Goal: Communication & Community: Ask a question

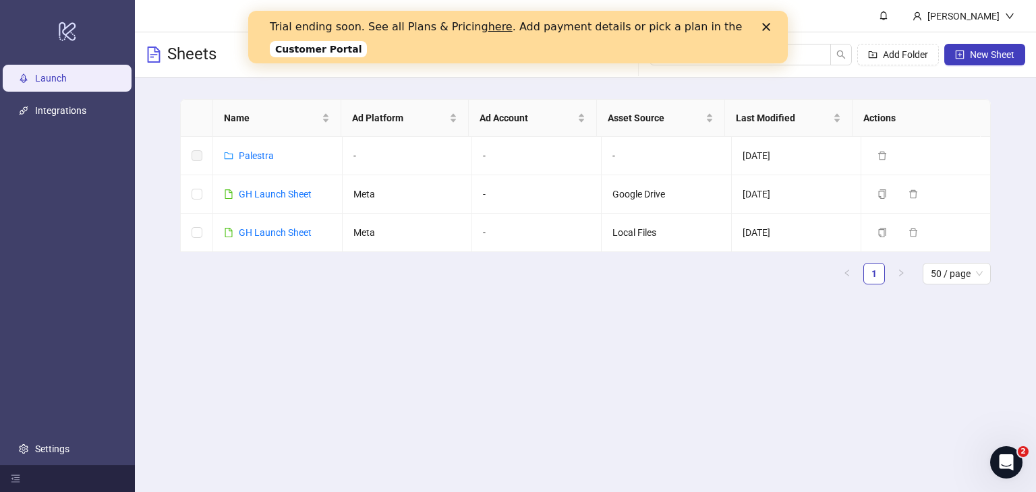
click at [642, 76] on div "Sheets Add Folder New Sheet" at bounding box center [585, 54] width 901 height 45
click at [300, 53] on link "Customer Portal" at bounding box center [318, 49] width 97 height 16
click at [69, 448] on link "Settings" at bounding box center [52, 449] width 34 height 11
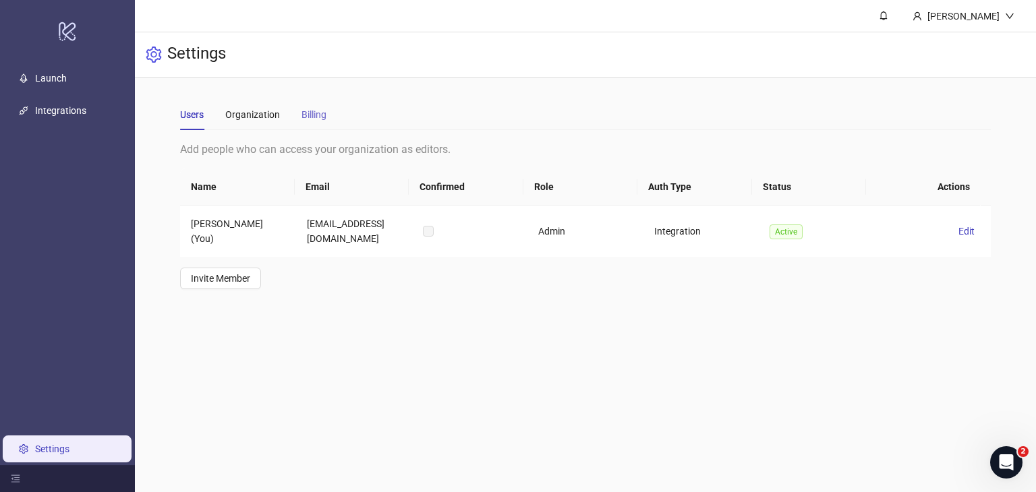
click at [305, 101] on div "Billing" at bounding box center [313, 114] width 25 height 31
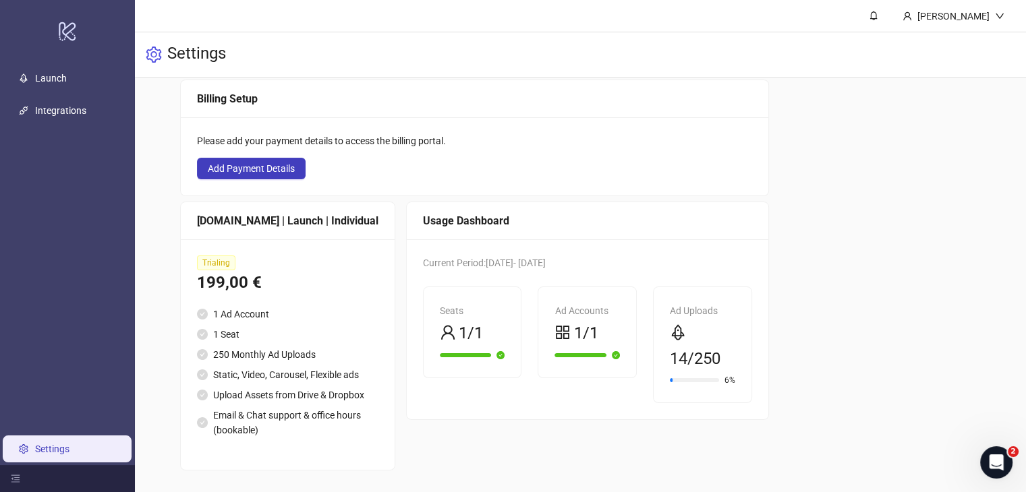
scroll to position [90, 0]
click at [990, 469] on div "Open Intercom Messenger" at bounding box center [994, 460] width 45 height 45
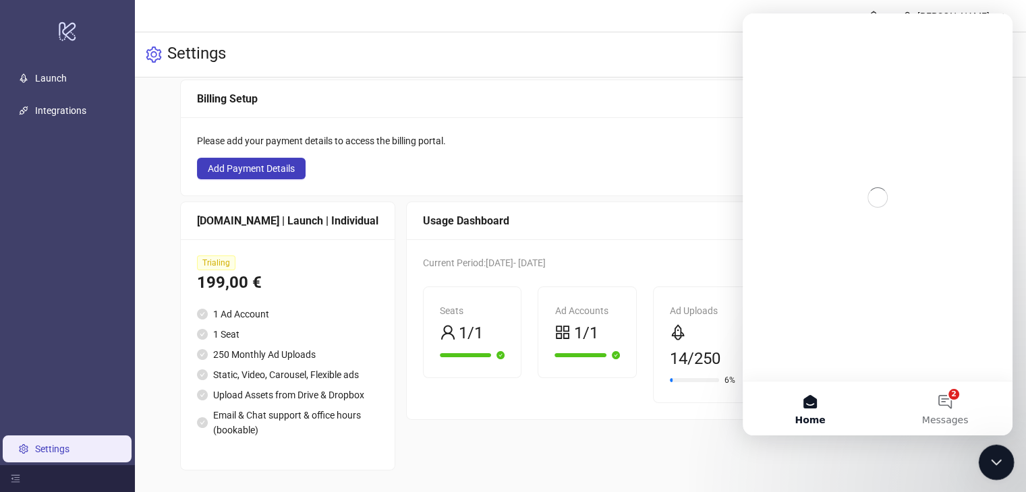
scroll to position [0, 0]
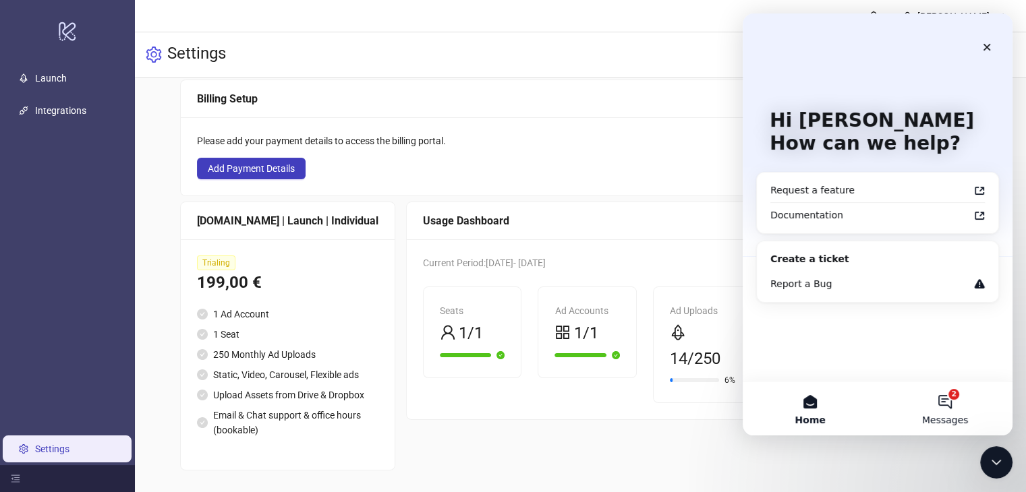
click at [961, 411] on button "2 Messages" at bounding box center [944, 409] width 135 height 54
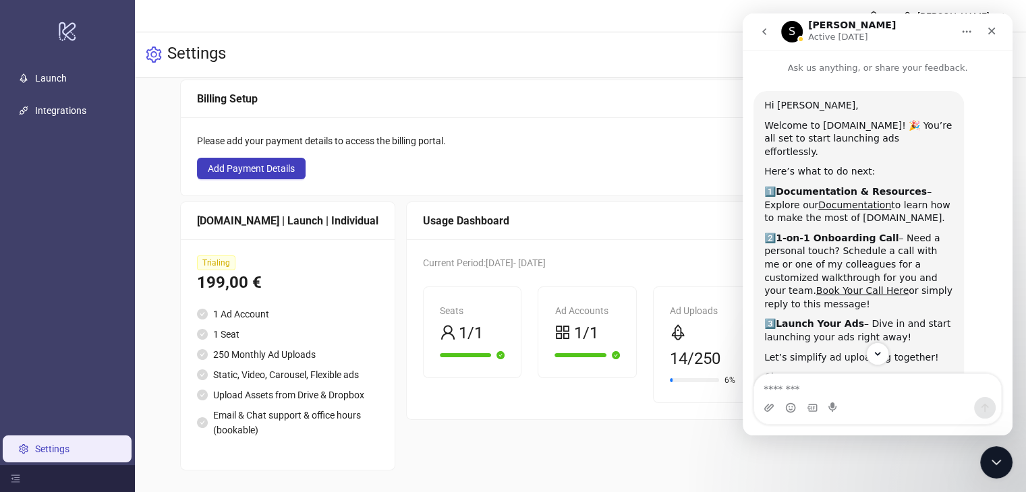
click at [761, 30] on icon "go back" at bounding box center [764, 31] width 11 height 11
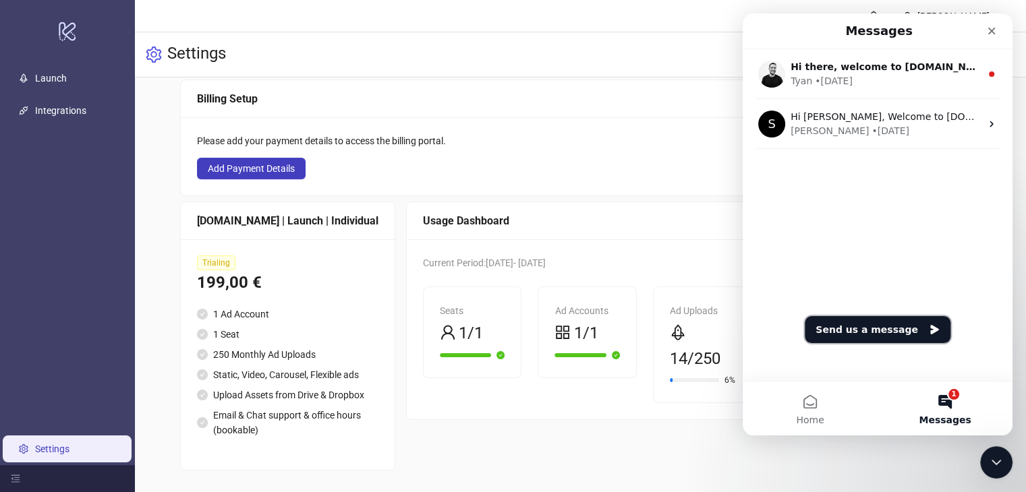
click at [885, 330] on button "Send us a message" at bounding box center [877, 329] width 146 height 27
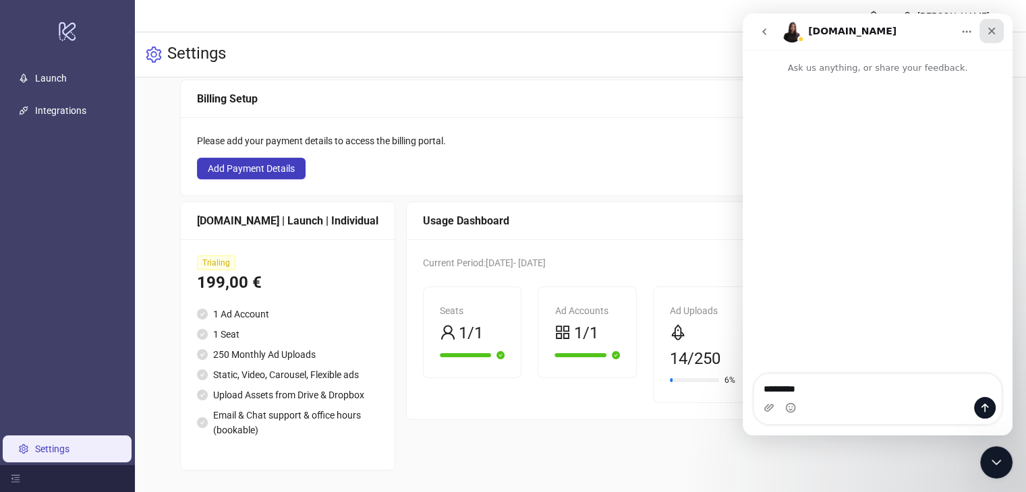
type textarea "********"
click at [987, 35] on icon "Close" at bounding box center [991, 31] width 11 height 11
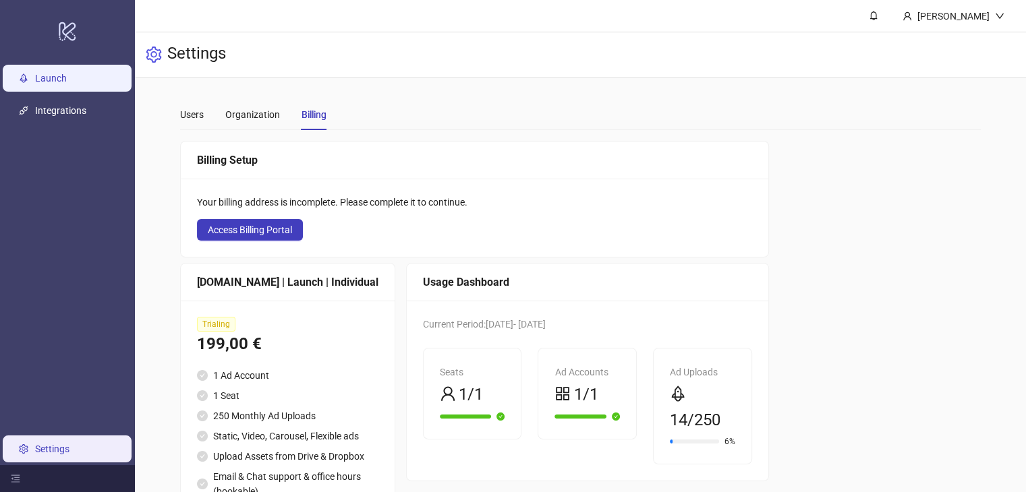
click at [51, 76] on link "Launch" at bounding box center [51, 78] width 32 height 11
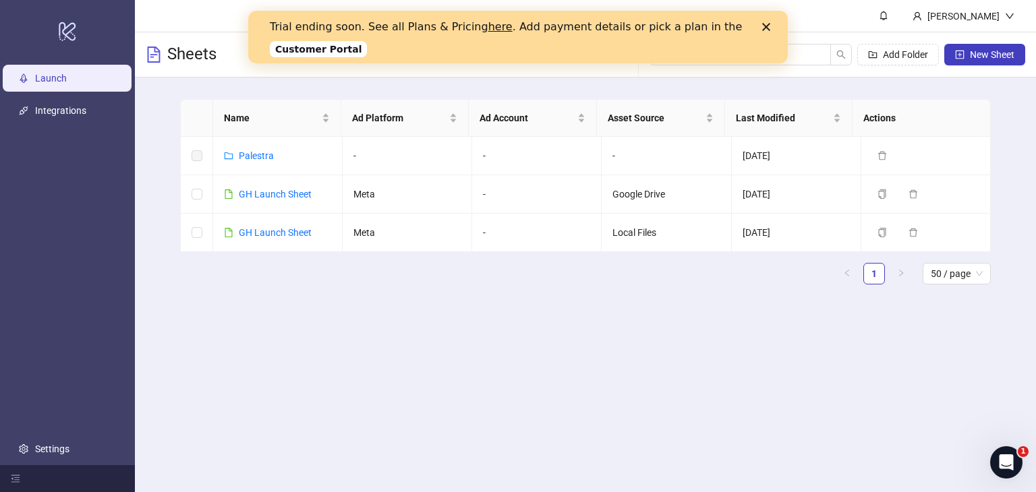
click at [322, 51] on link "Customer Portal" at bounding box center [318, 49] width 97 height 16
click at [488, 31] on link "here" at bounding box center [500, 26] width 24 height 13
click at [771, 26] on div "Close" at bounding box center [768, 27] width 13 height 8
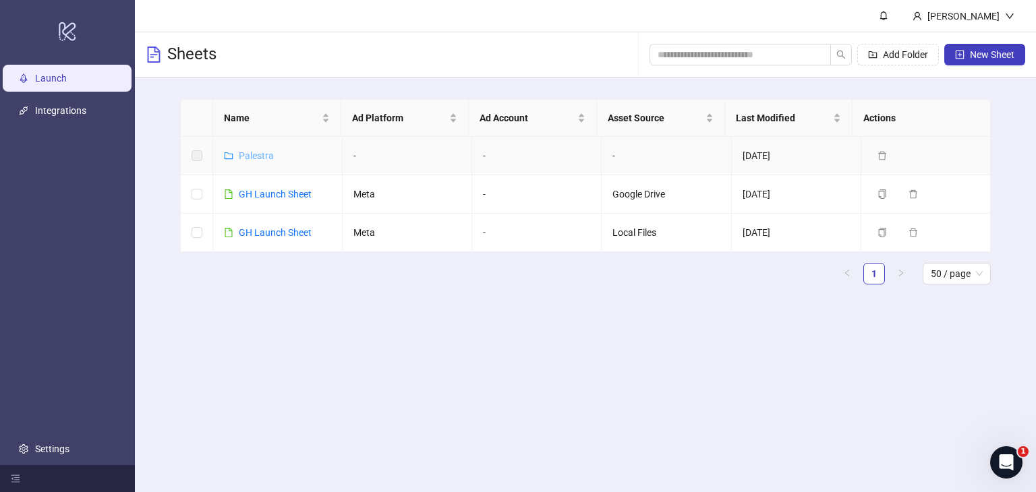
click at [252, 157] on link "Palestra" at bounding box center [256, 155] width 35 height 11
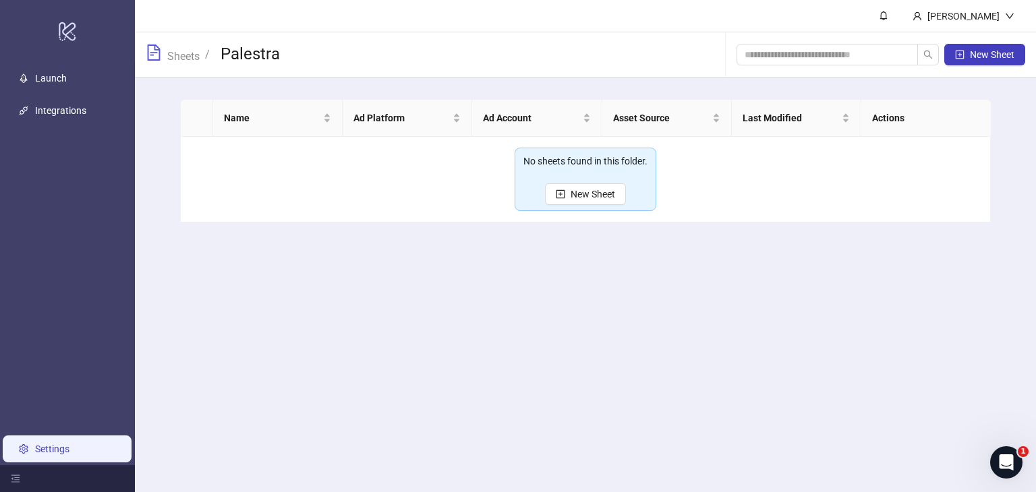
click at [44, 445] on link "Settings" at bounding box center [52, 449] width 34 height 11
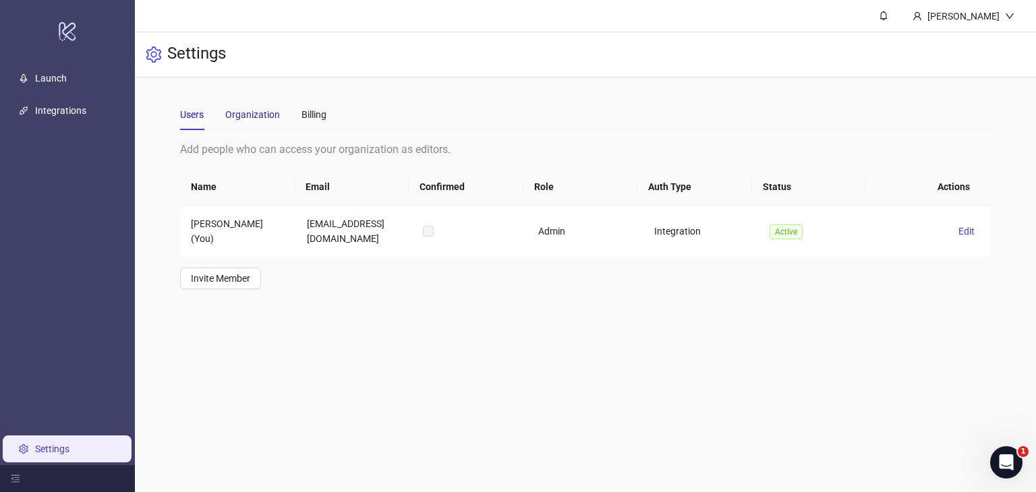
click at [248, 121] on div "Organization" at bounding box center [252, 114] width 55 height 15
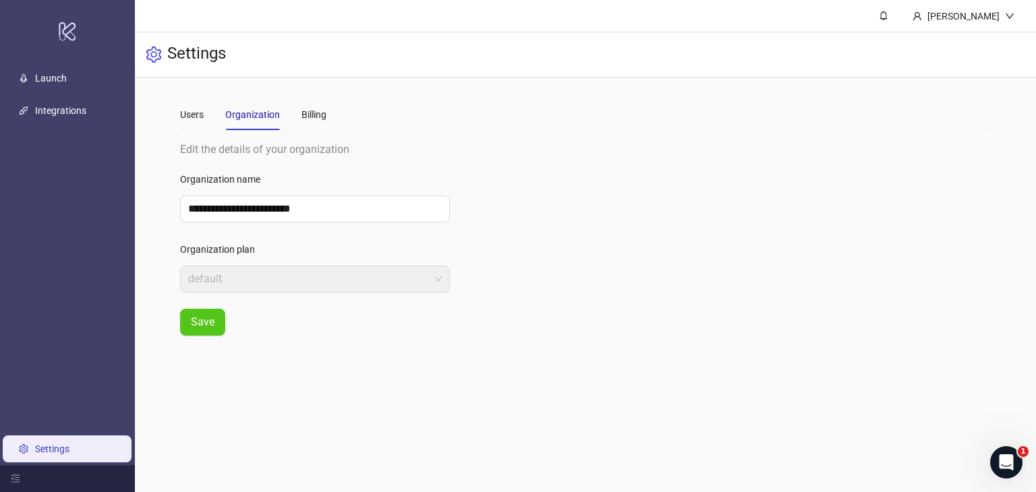
click at [210, 121] on div "Users Organization Billing" at bounding box center [253, 114] width 146 height 31
click at [204, 117] on div "Users" at bounding box center [192, 114] width 24 height 15
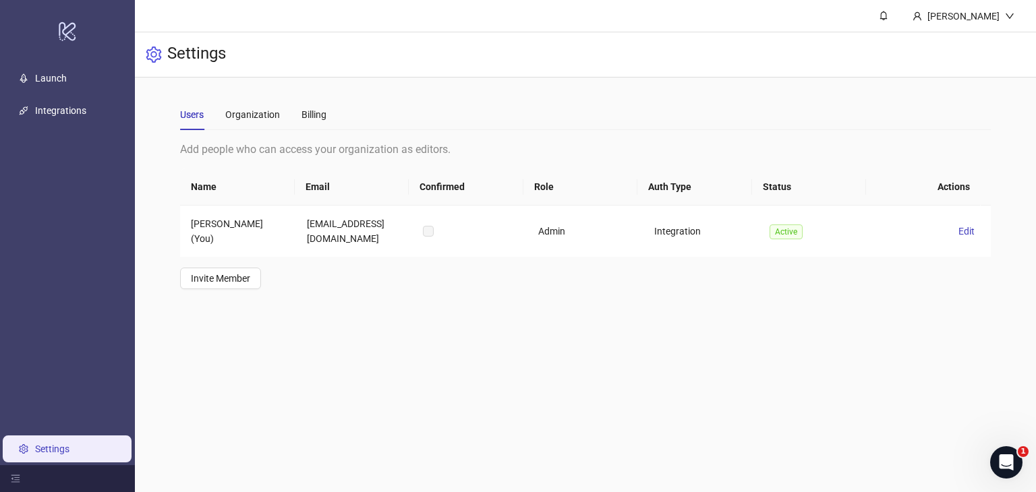
click at [150, 53] on icon "setting" at bounding box center [154, 55] width 16 height 16
click at [51, 105] on link "Integrations" at bounding box center [60, 110] width 51 height 11
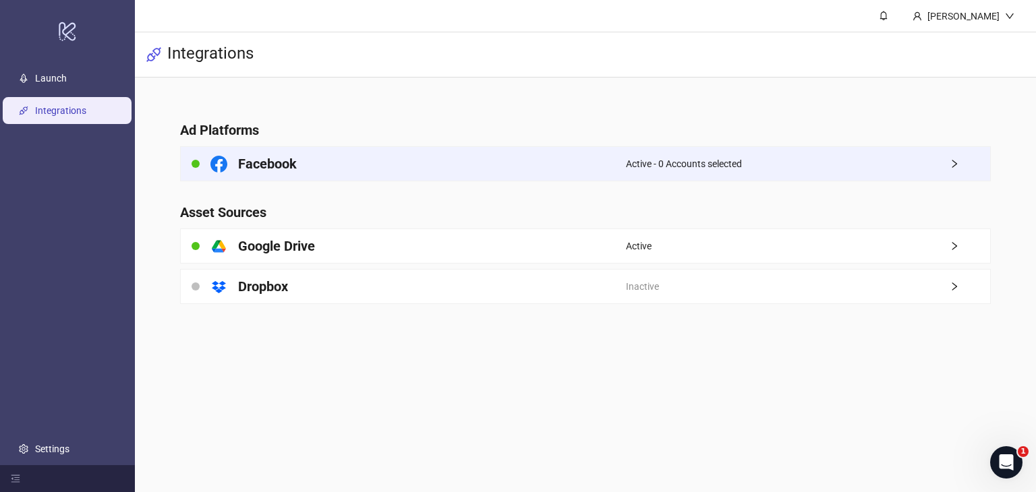
click at [540, 164] on div "Facebook" at bounding box center [403, 164] width 445 height 34
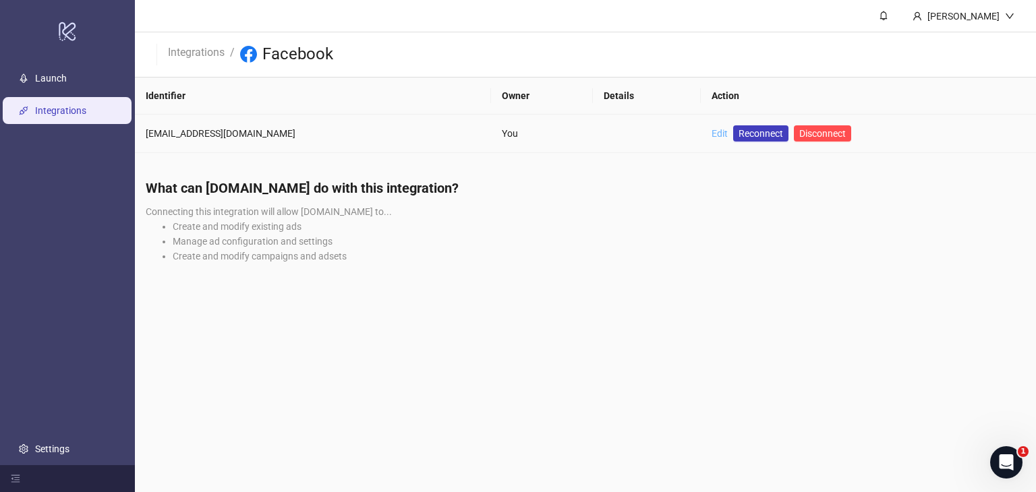
click at [711, 131] on link "Edit" at bounding box center [719, 133] width 16 height 11
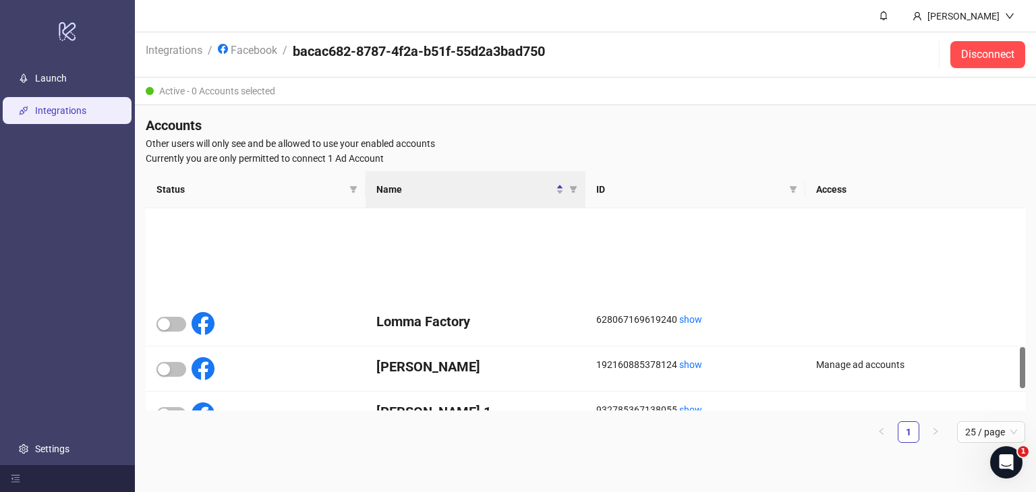
scroll to position [674, 0]
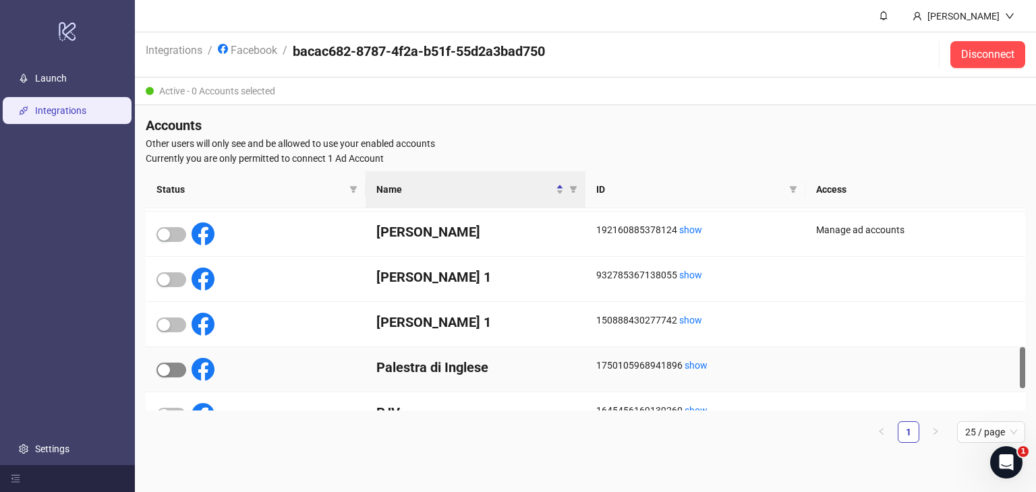
click at [167, 368] on div "button" at bounding box center [164, 370] width 12 height 12
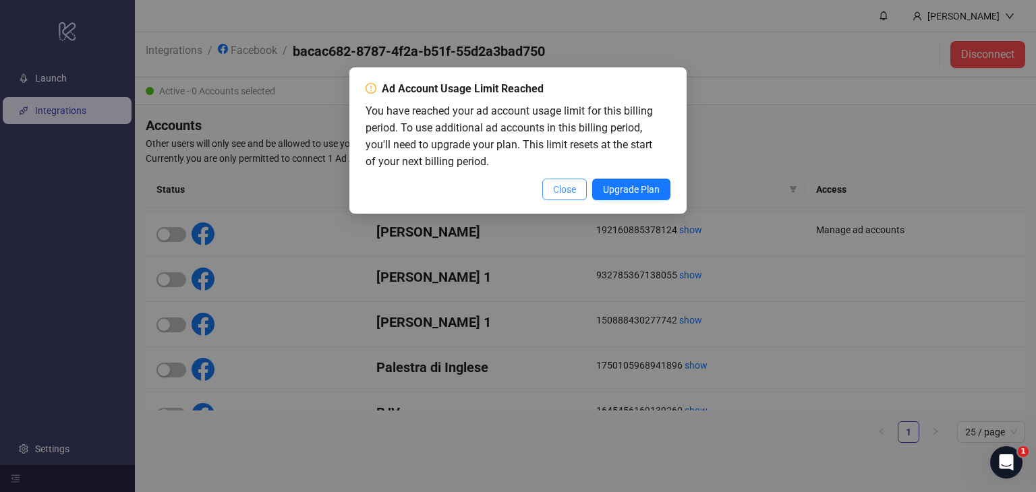
click at [577, 195] on button "Close" at bounding box center [564, 190] width 45 height 22
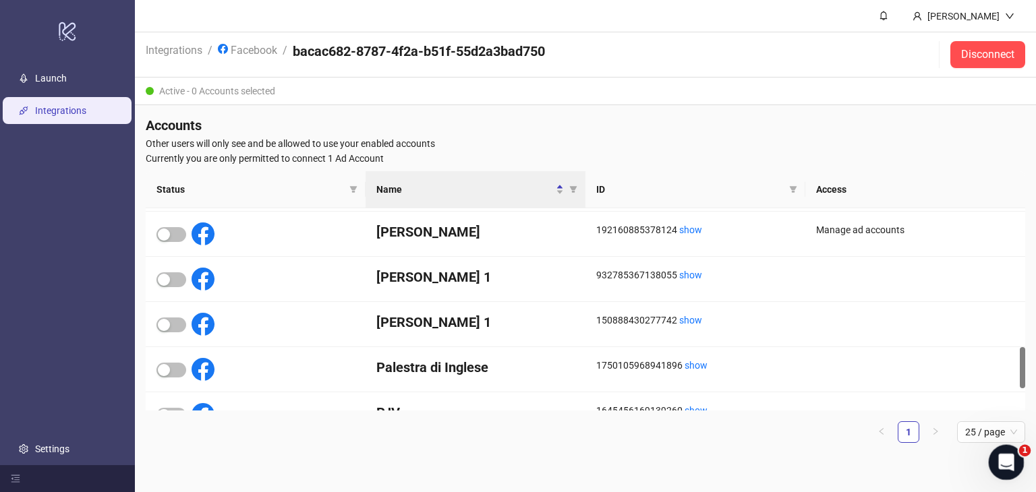
click at [996, 460] on icon "Open Intercom Messenger" at bounding box center [1004, 461] width 22 height 22
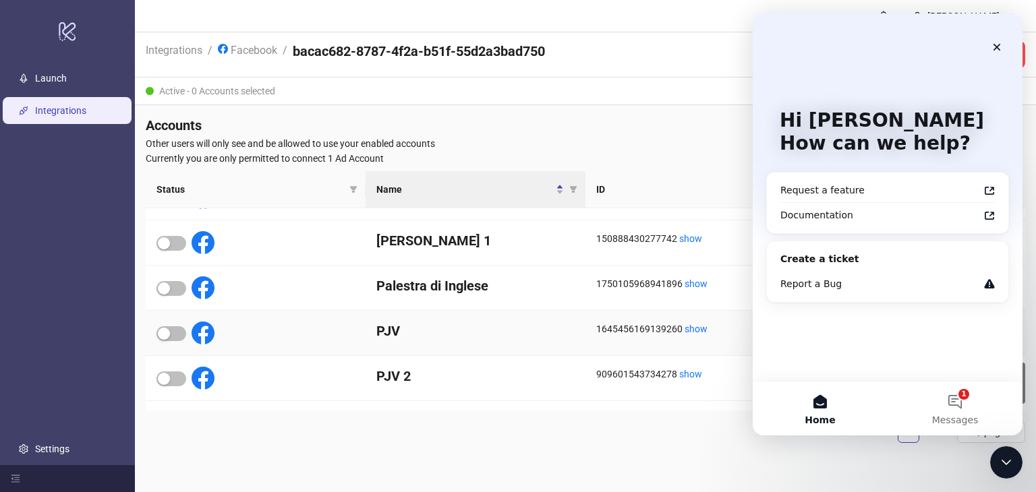
scroll to position [755, 0]
click at [165, 290] on div "button" at bounding box center [164, 289] width 12 height 12
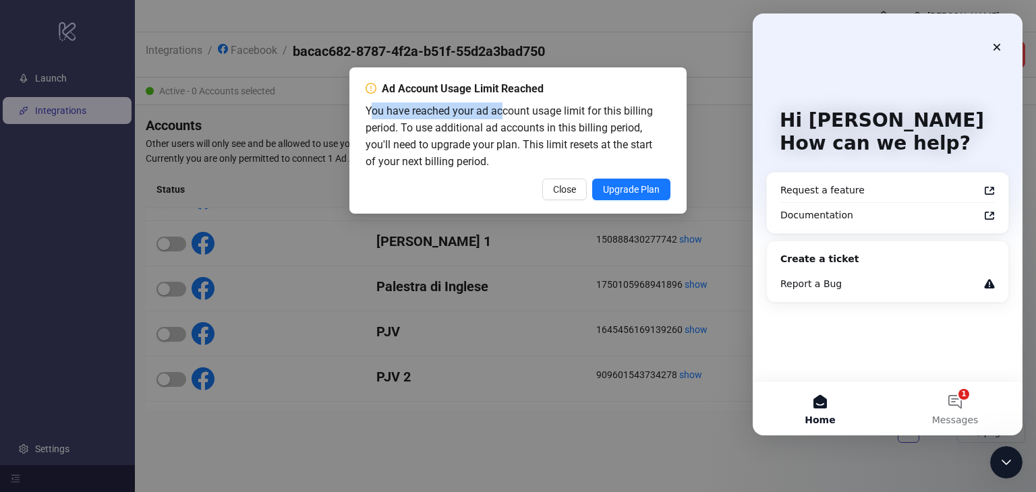
drag, startPoint x: 368, startPoint y: 108, endPoint x: 500, endPoint y: 116, distance: 132.4
click at [500, 116] on span "You have reached your ad account usage limit for this billing period. To use ad…" at bounding box center [508, 136] width 287 height 63
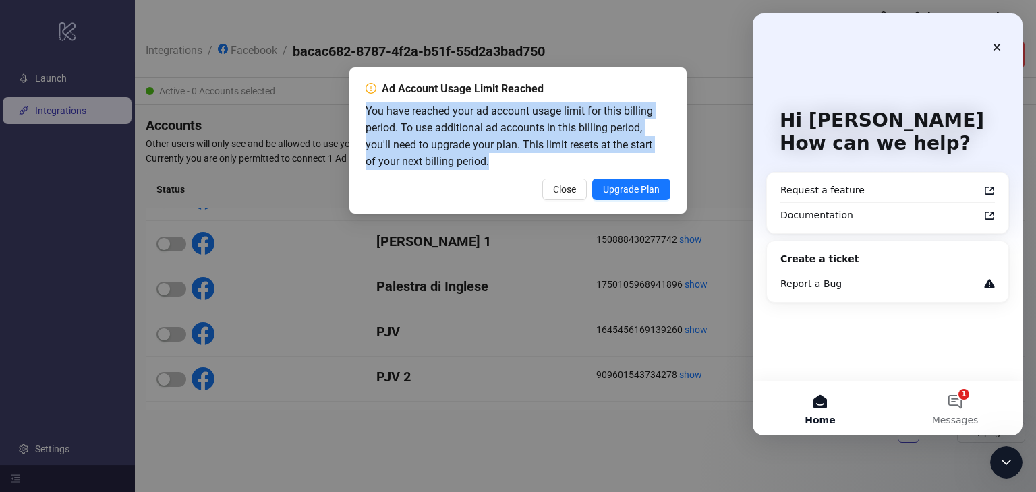
drag, startPoint x: 366, startPoint y: 109, endPoint x: 510, endPoint y: 167, distance: 154.9
click at [510, 167] on div "You have reached your ad account usage limit for this billing period. To use ad…" at bounding box center [513, 136] width 297 height 68
copy span "You have reached your ad account usage limit for this billing period. To use ad…"
click at [569, 194] on span "Close" at bounding box center [564, 189] width 23 height 11
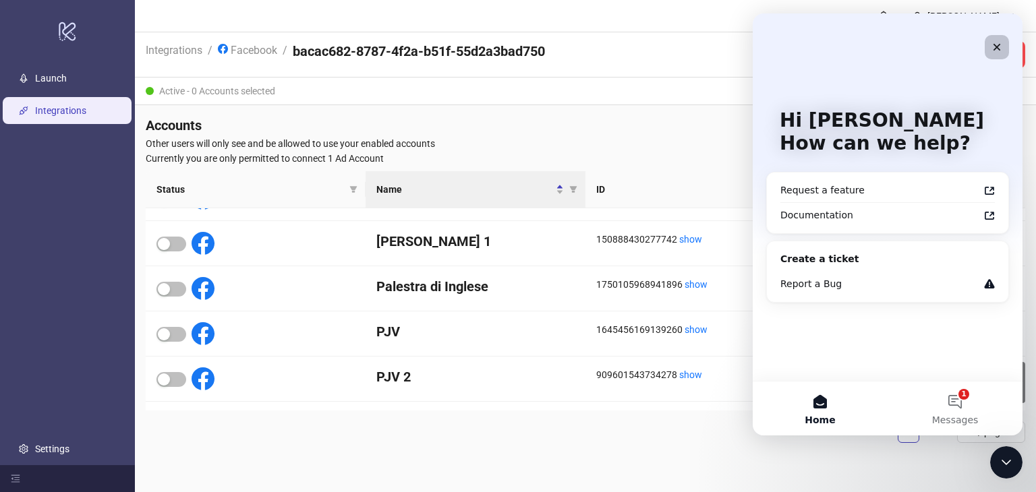
click at [992, 47] on icon "Close" at bounding box center [996, 47] width 11 height 11
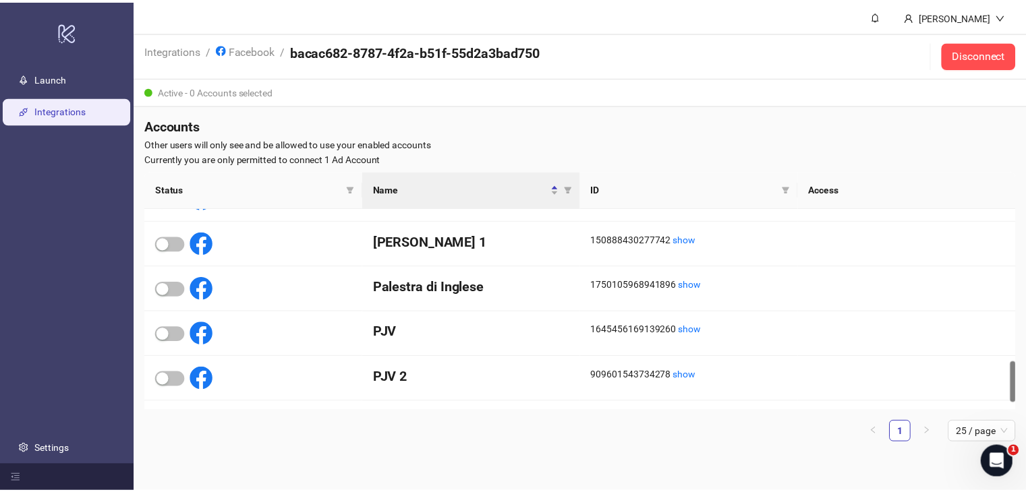
scroll to position [0, 0]
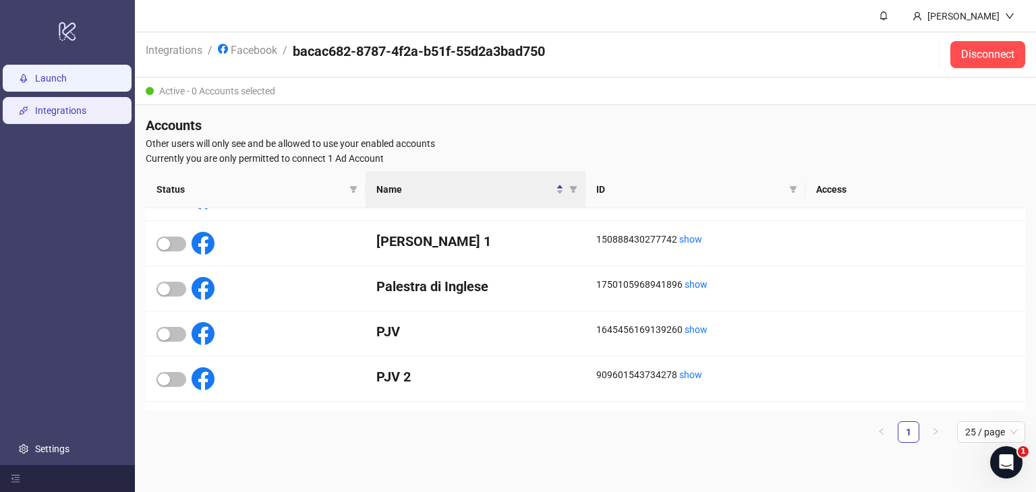
click at [67, 74] on link "Launch" at bounding box center [51, 78] width 32 height 11
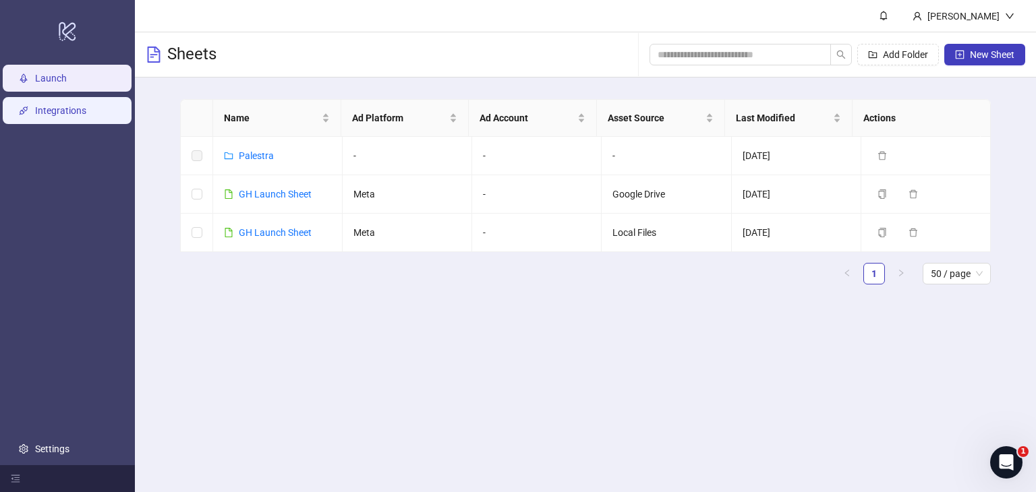
click at [60, 116] on link "Integrations" at bounding box center [60, 110] width 51 height 11
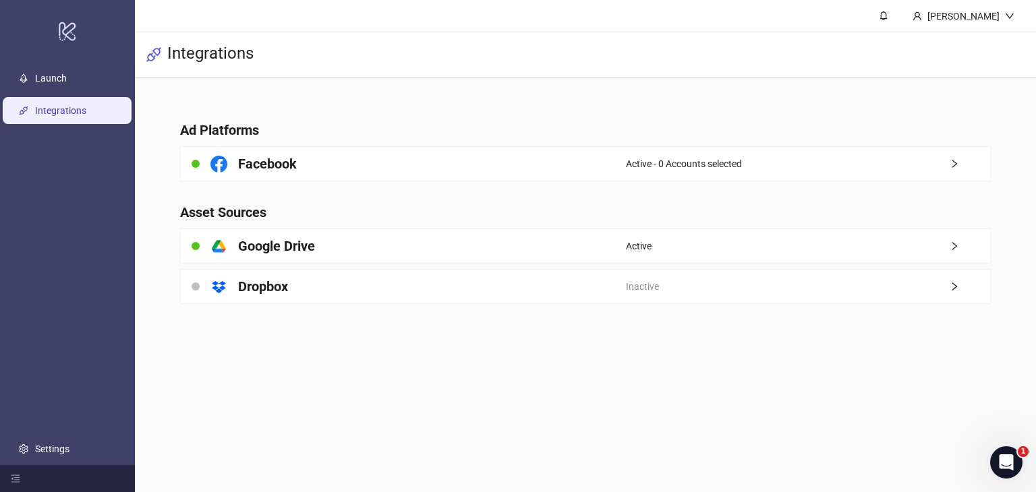
click at [71, 94] on ul "Launch Integrations Settings" at bounding box center [67, 263] width 135 height 403
click at [67, 84] on link "Launch" at bounding box center [51, 78] width 32 height 11
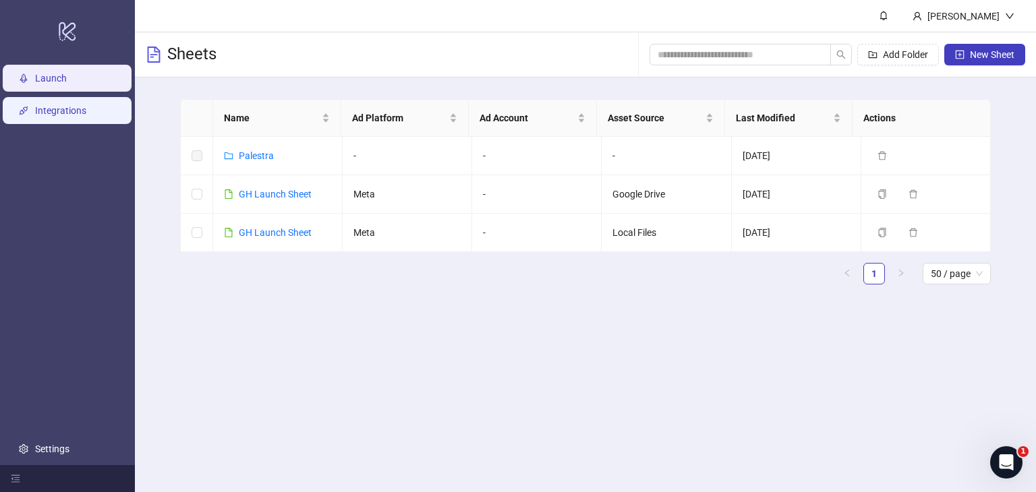
click at [67, 107] on link "Integrations" at bounding box center [60, 110] width 51 height 11
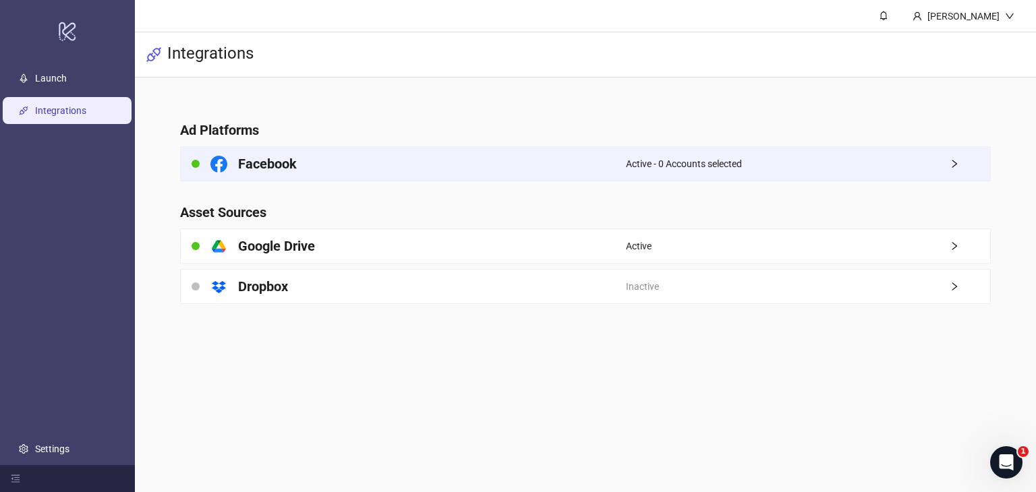
click at [431, 173] on div "Facebook" at bounding box center [403, 164] width 445 height 34
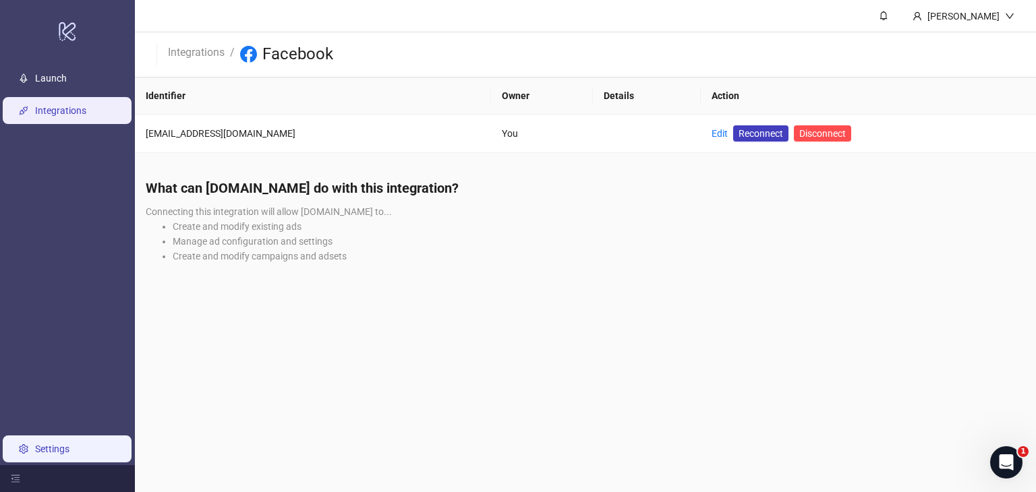
click at [67, 452] on link "Settings" at bounding box center [52, 449] width 34 height 11
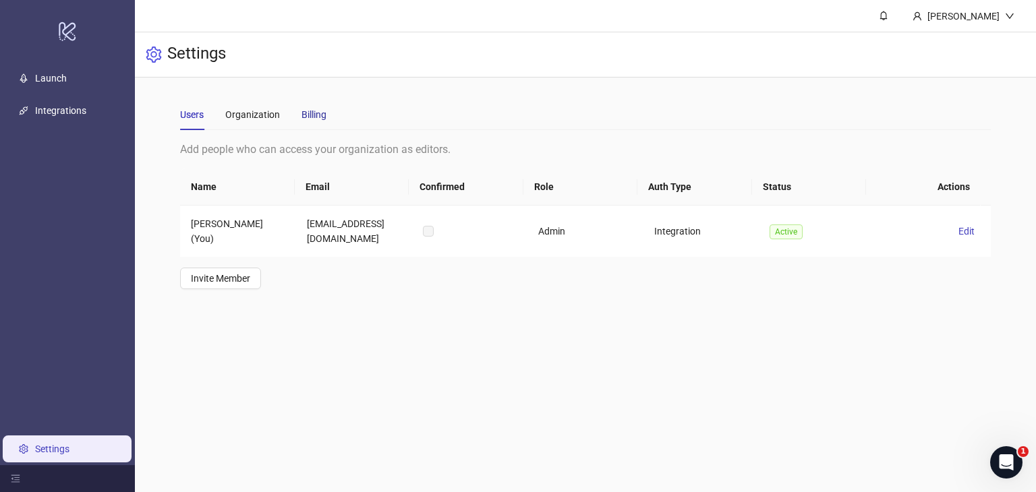
click at [312, 119] on div "Billing" at bounding box center [313, 114] width 25 height 15
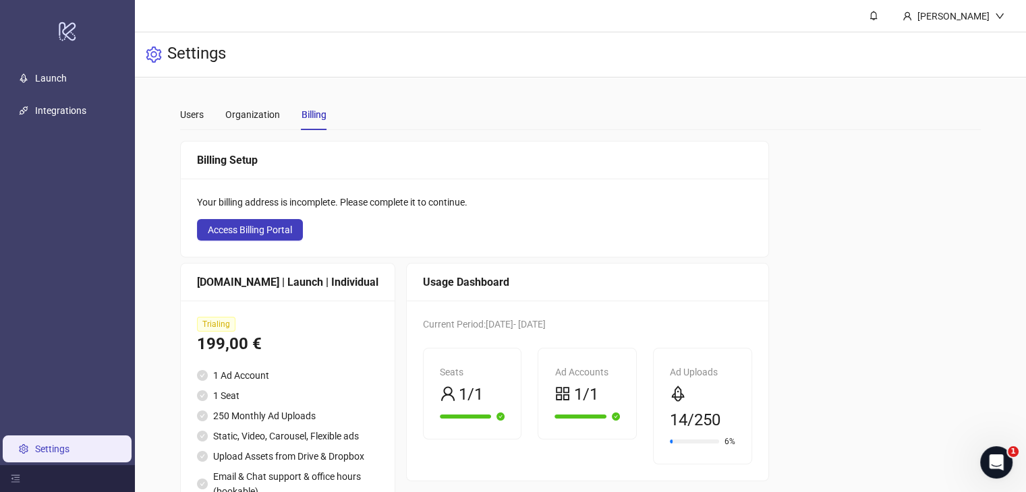
scroll to position [90, 0]
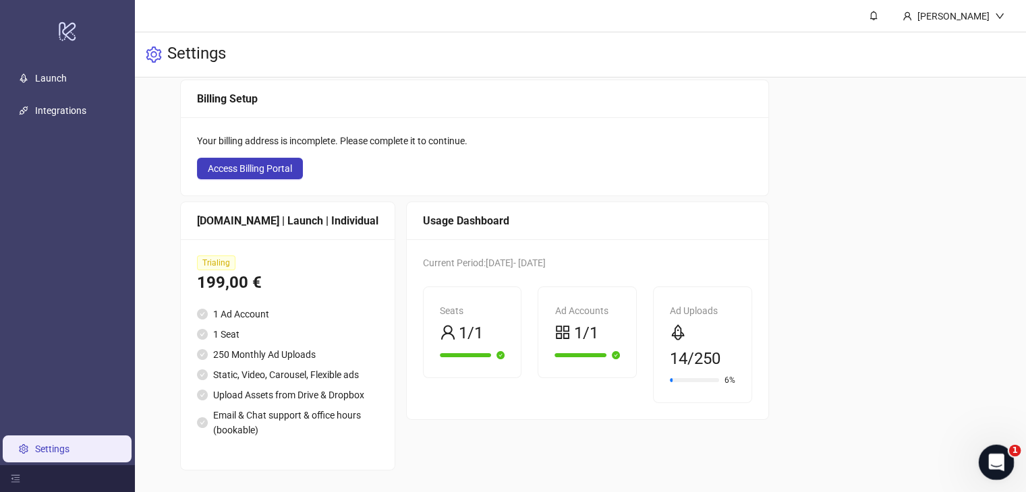
click at [980, 463] on div "Open Intercom Messenger" at bounding box center [994, 460] width 45 height 45
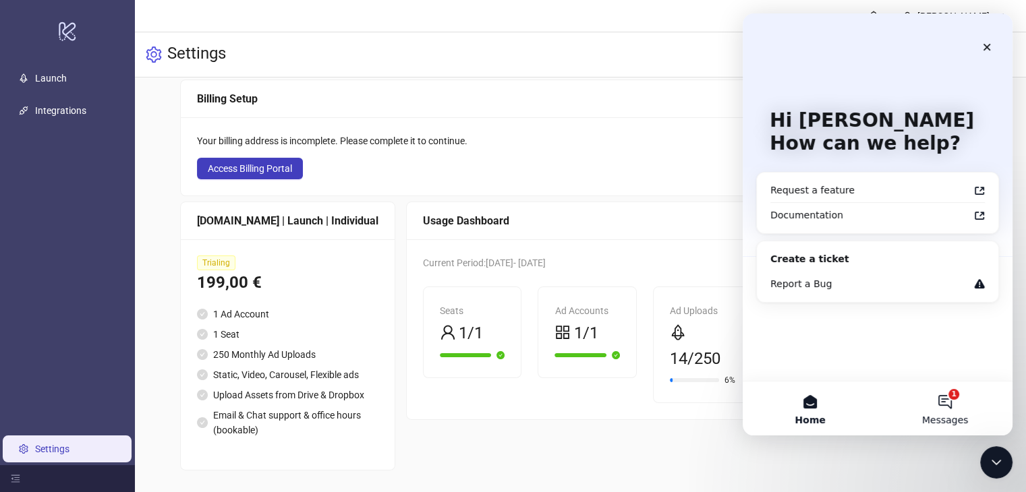
click at [950, 401] on button "1 Messages" at bounding box center [944, 409] width 135 height 54
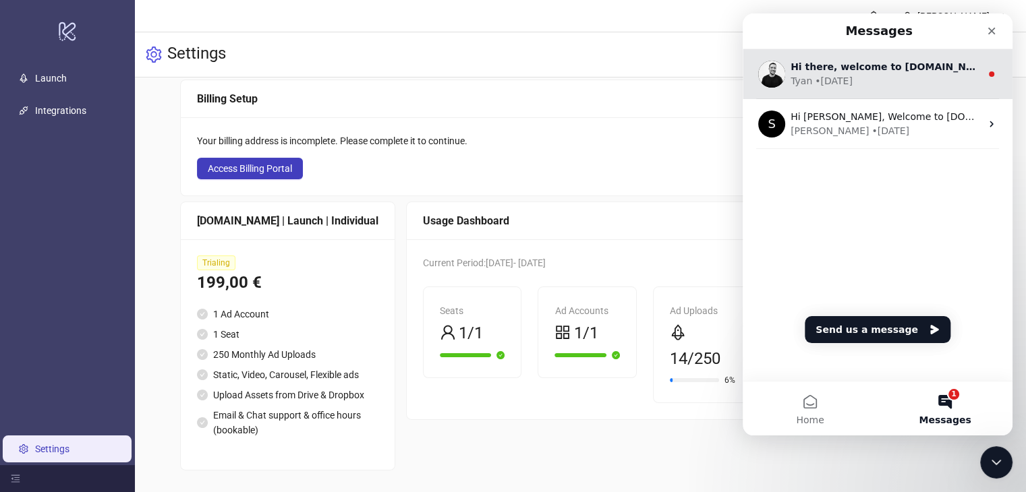
click at [868, 81] on div "Tyan • 5d ago" at bounding box center [885, 81] width 190 height 14
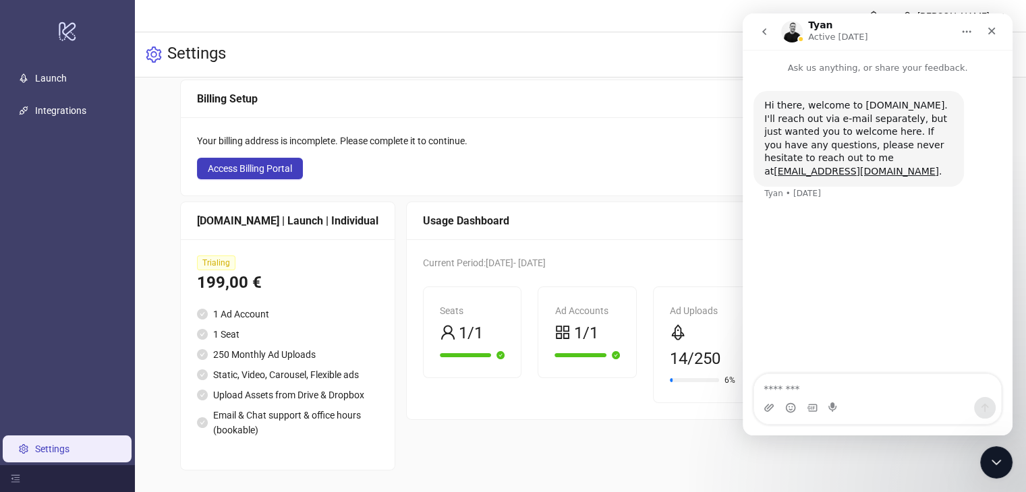
type textarea "**********"
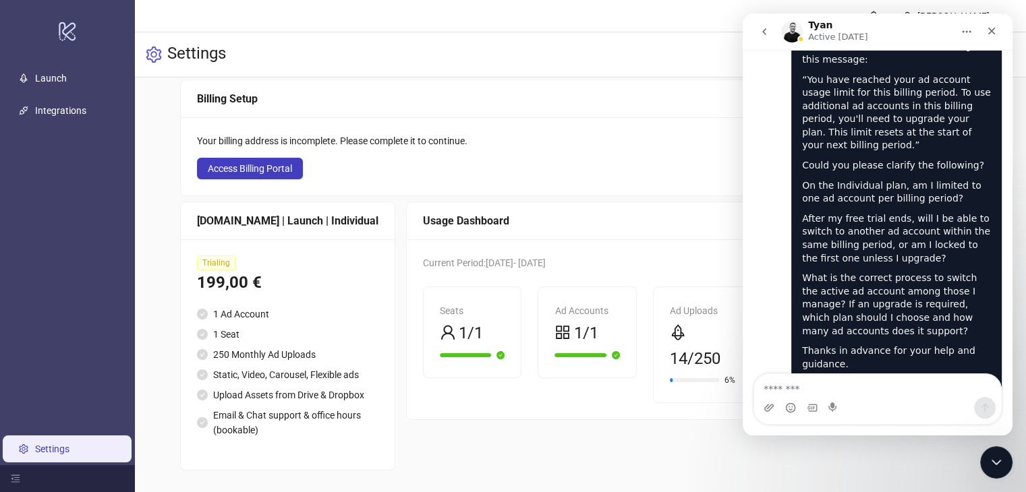
scroll to position [47, 0]
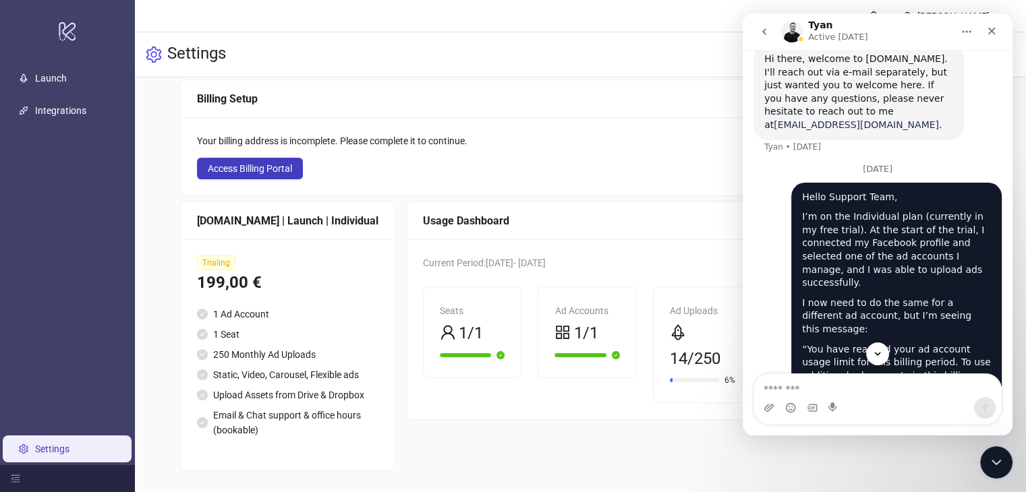
click at [841, 119] on link "tyan@kitchn.io" at bounding box center [855, 124] width 165 height 11
click at [718, 239] on div "Current Period: 2025-10-06 - 2025-10-13 Seats 1/1 Ad Accounts 1/1 Ad Uploads 14…" at bounding box center [587, 329] width 361 height 180
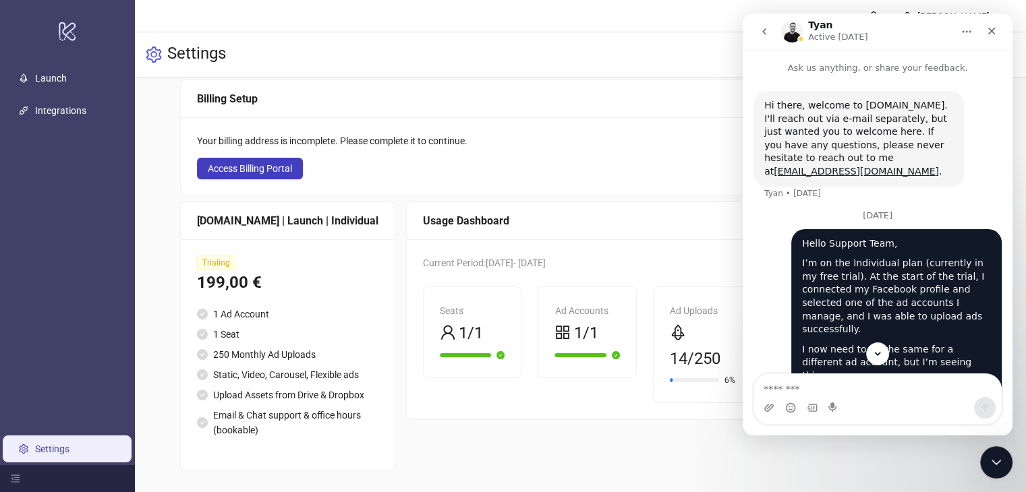
click at [768, 34] on icon "go back" at bounding box center [764, 31] width 11 height 11
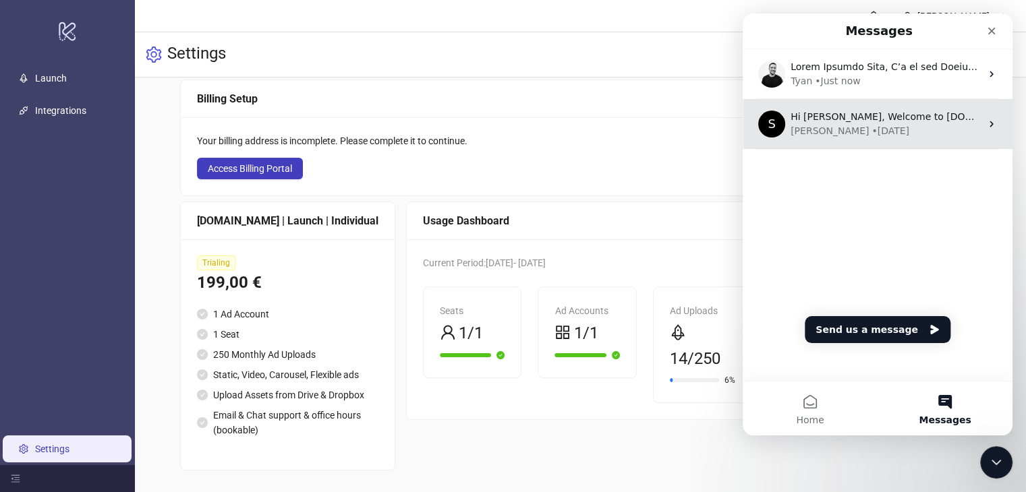
click at [923, 124] on div "Simon • 5d ago" at bounding box center [885, 131] width 190 height 14
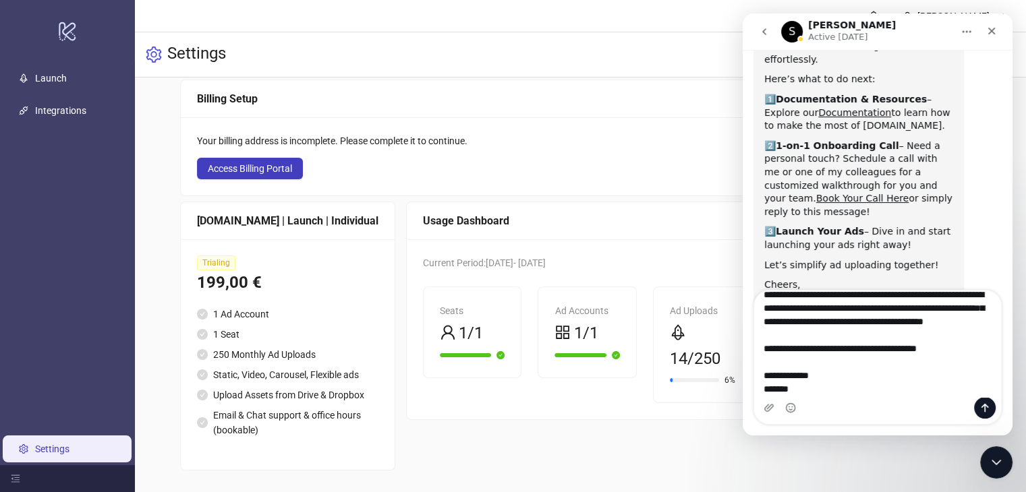
scroll to position [176, 0]
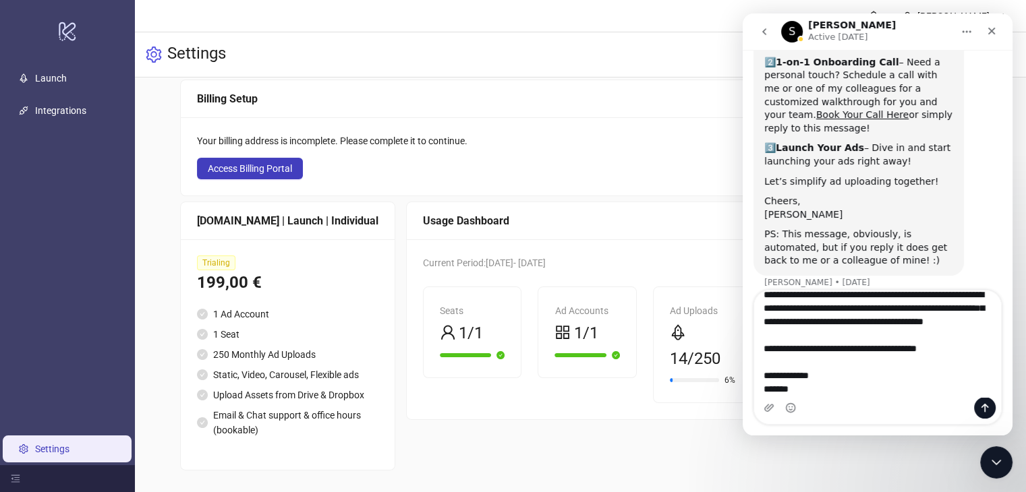
type textarea "**********"
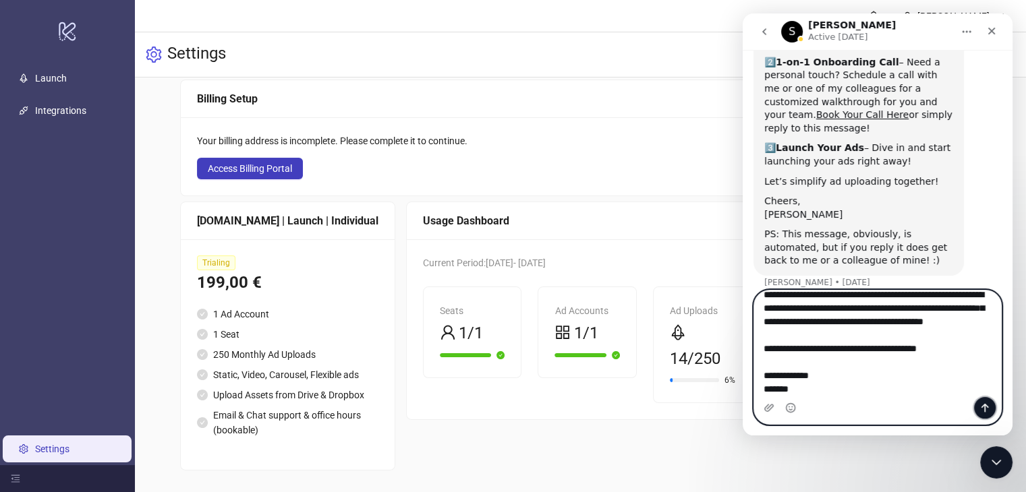
click at [986, 401] on button "Send a message…" at bounding box center [985, 408] width 22 height 22
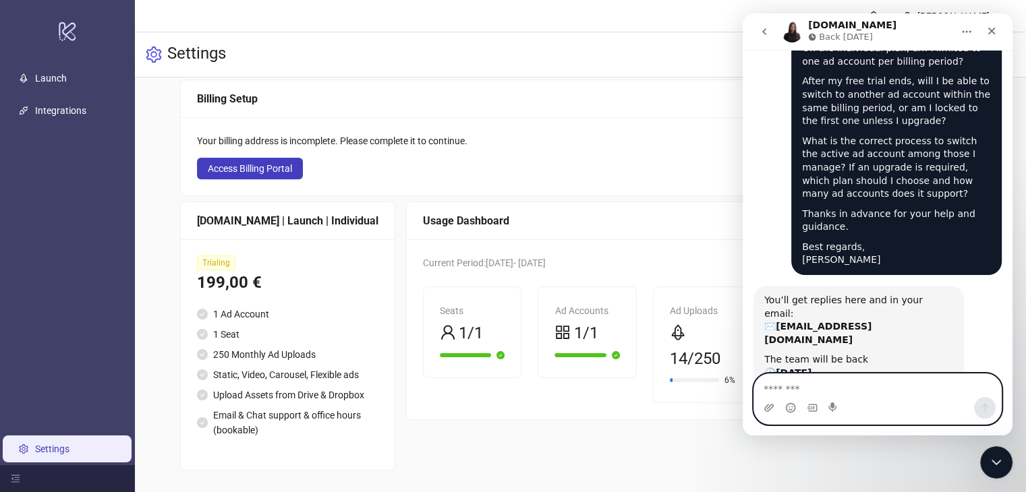
scroll to position [706, 0]
